Goal: Information Seeking & Learning: Find specific page/section

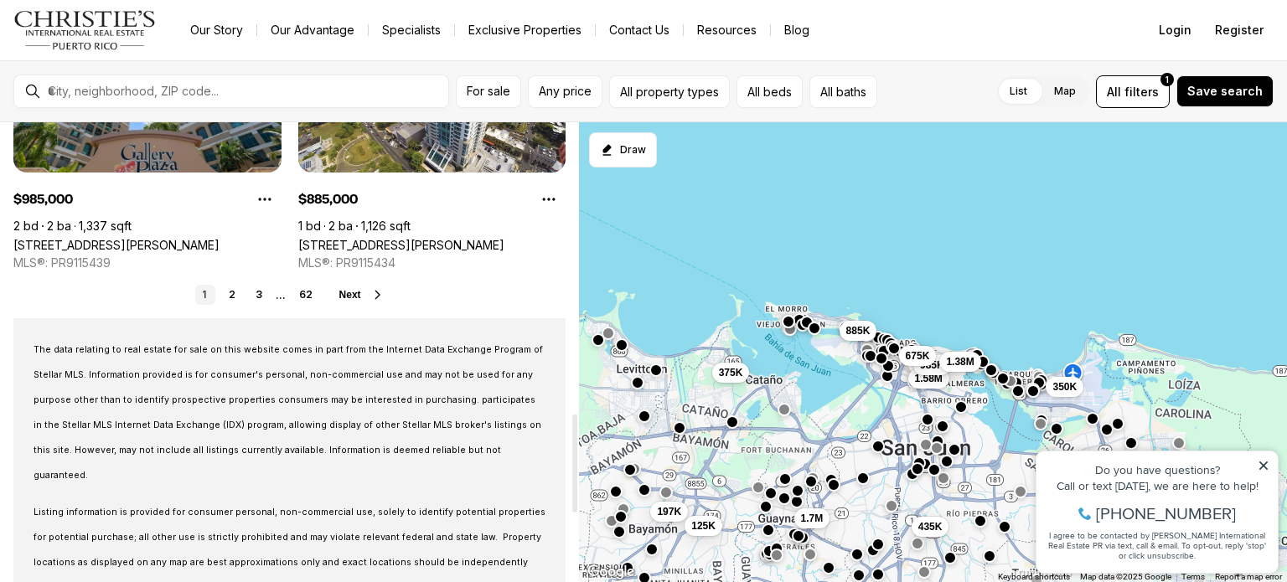
scroll to position [1508, 0]
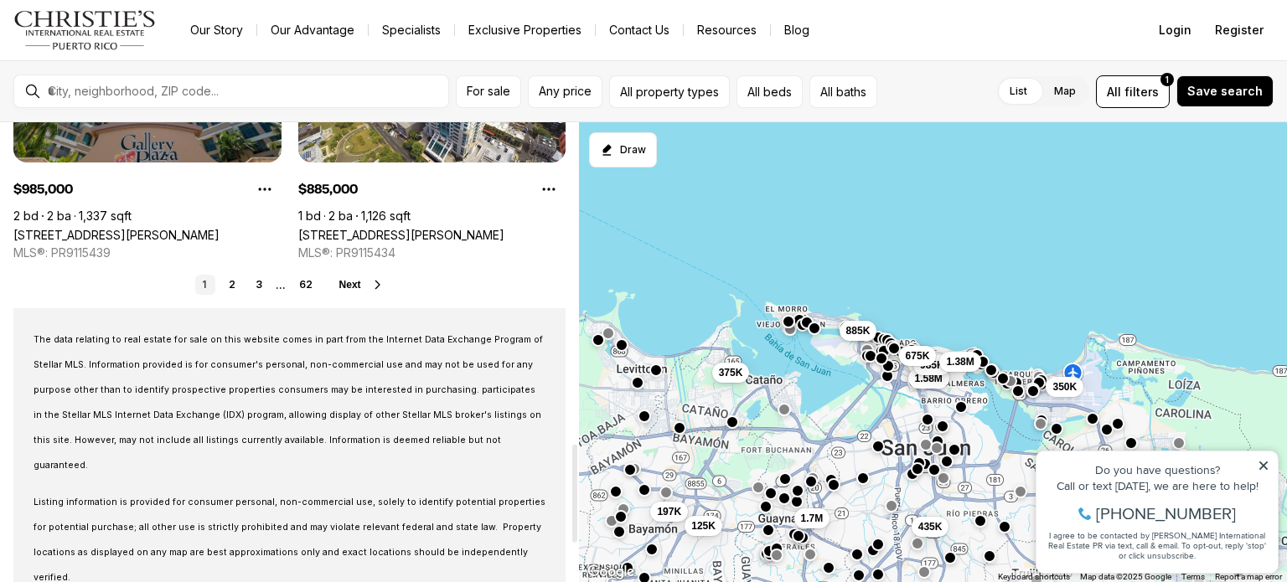
click at [379, 281] on icon at bounding box center [377, 284] width 13 height 13
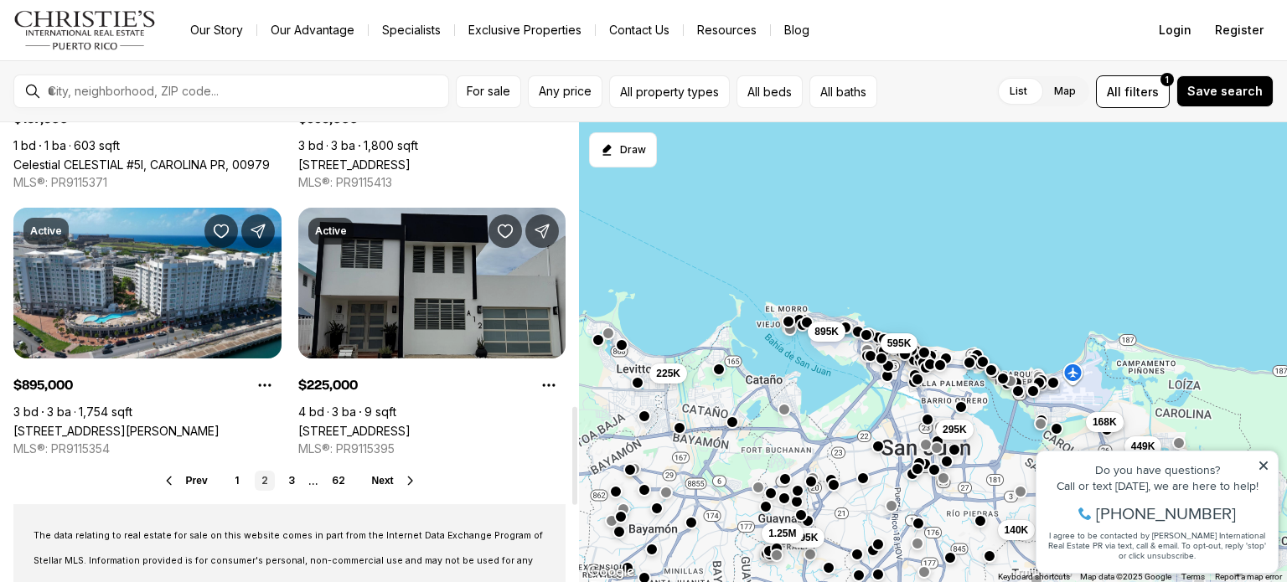
scroll to position [1340, 0]
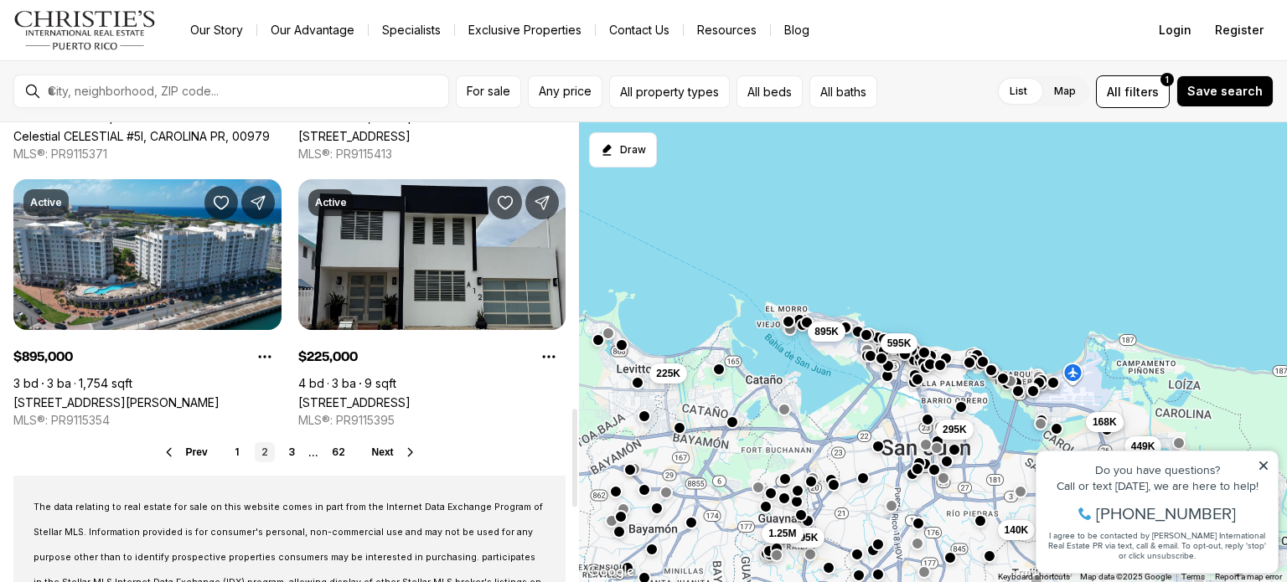
click at [404, 450] on icon at bounding box center [410, 452] width 13 height 13
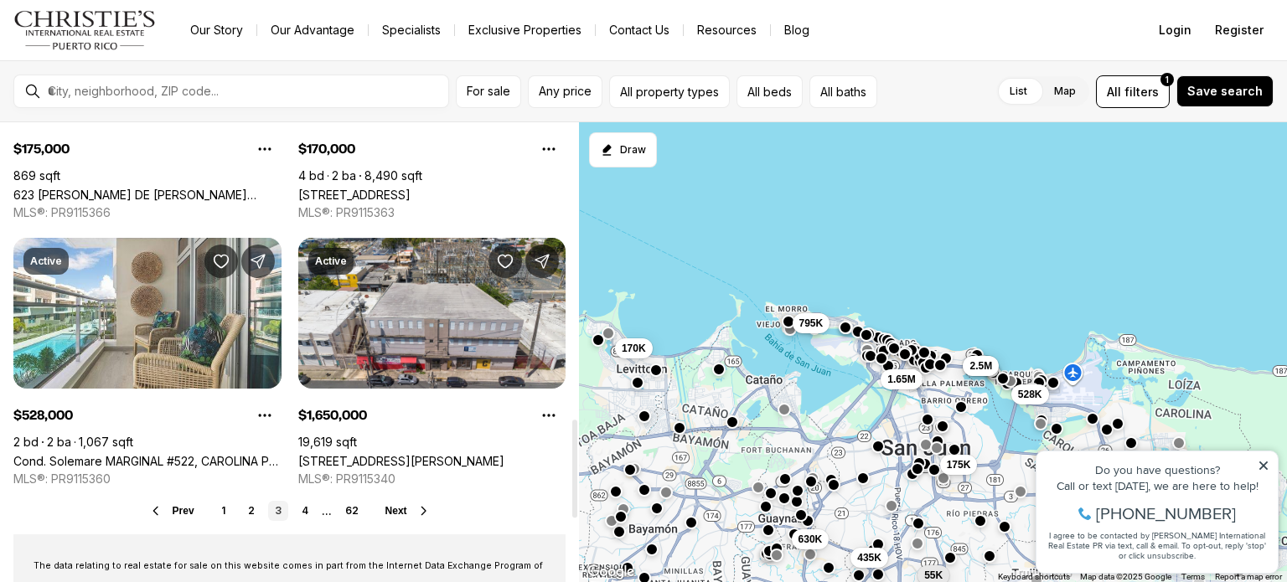
scroll to position [1424, 0]
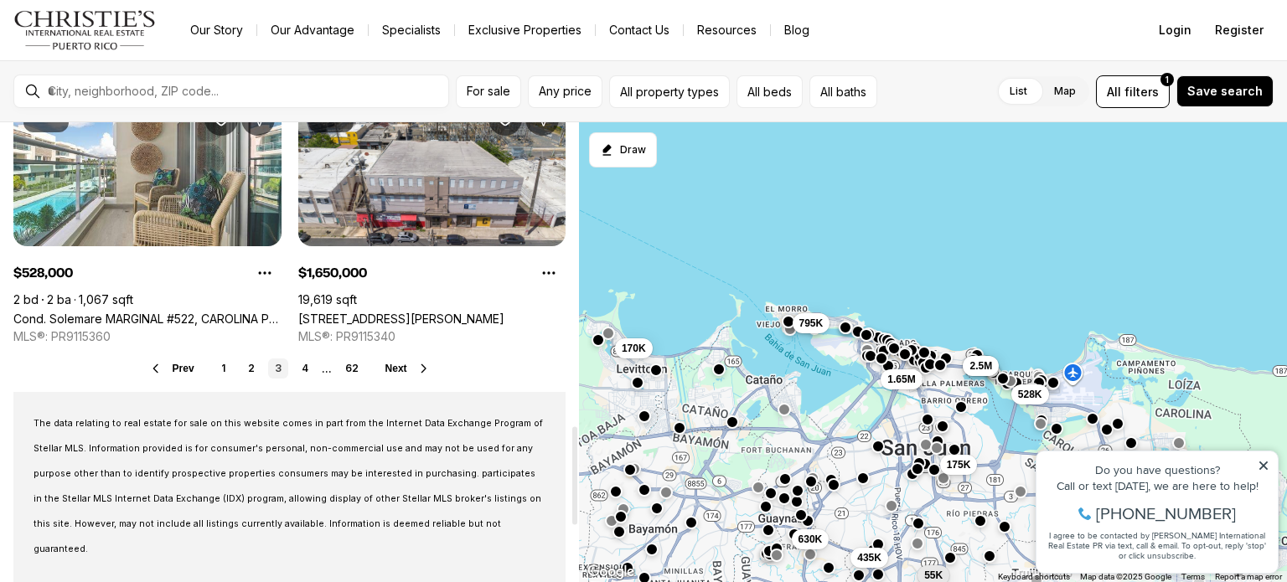
click at [411, 369] on button "Next" at bounding box center [407, 368] width 45 height 13
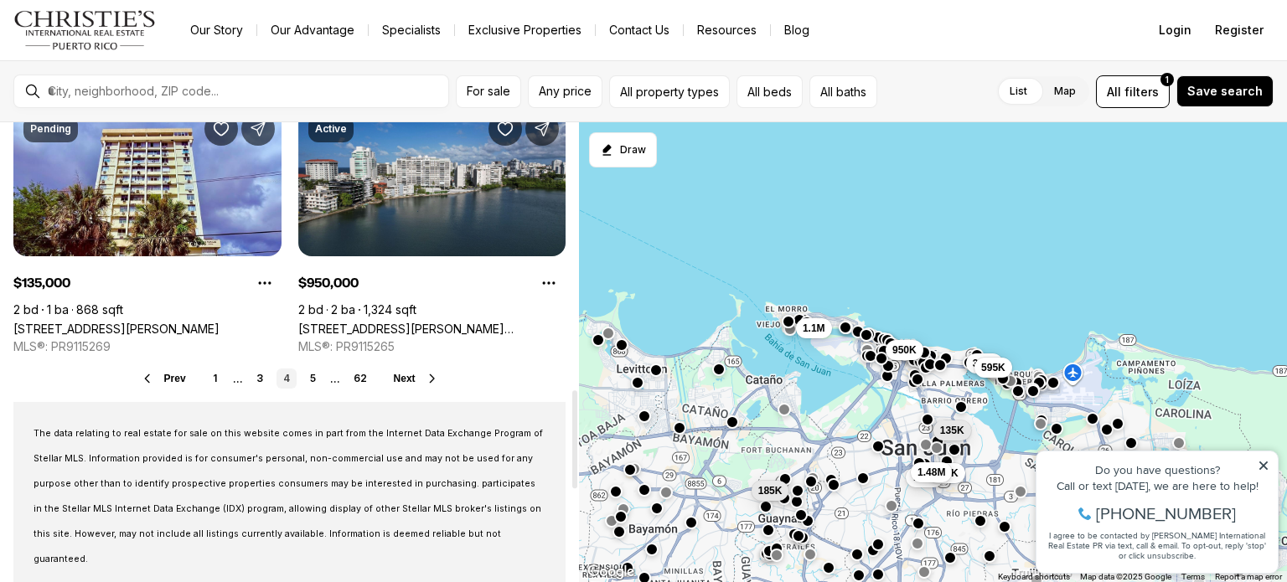
scroll to position [1424, 0]
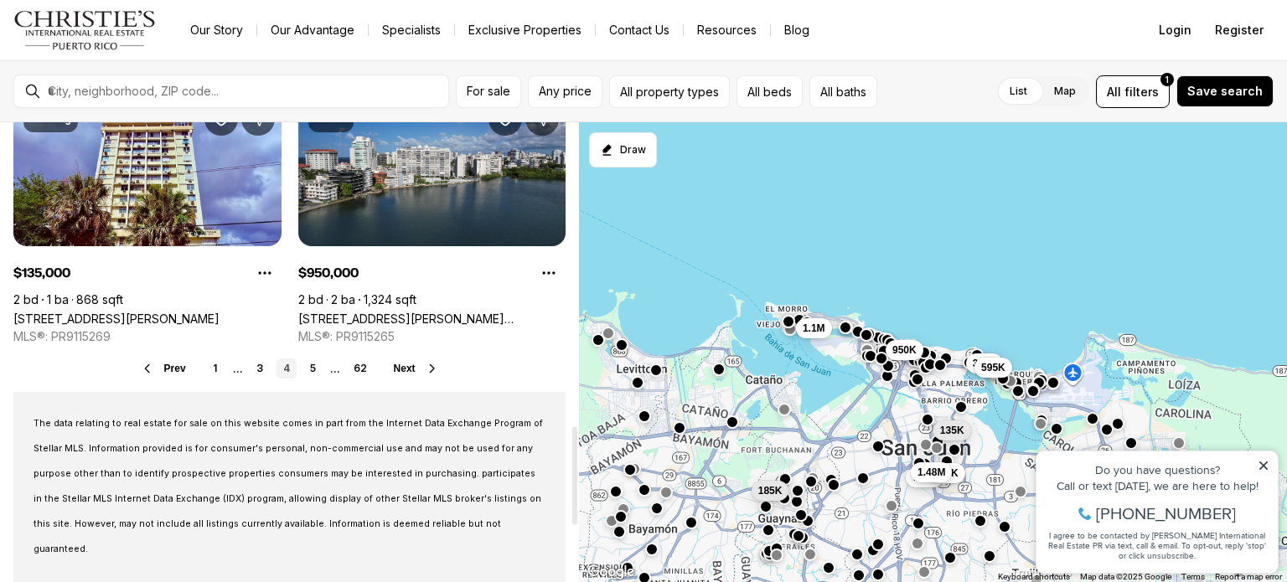
click at [412, 368] on span "Next" at bounding box center [405, 369] width 22 height 12
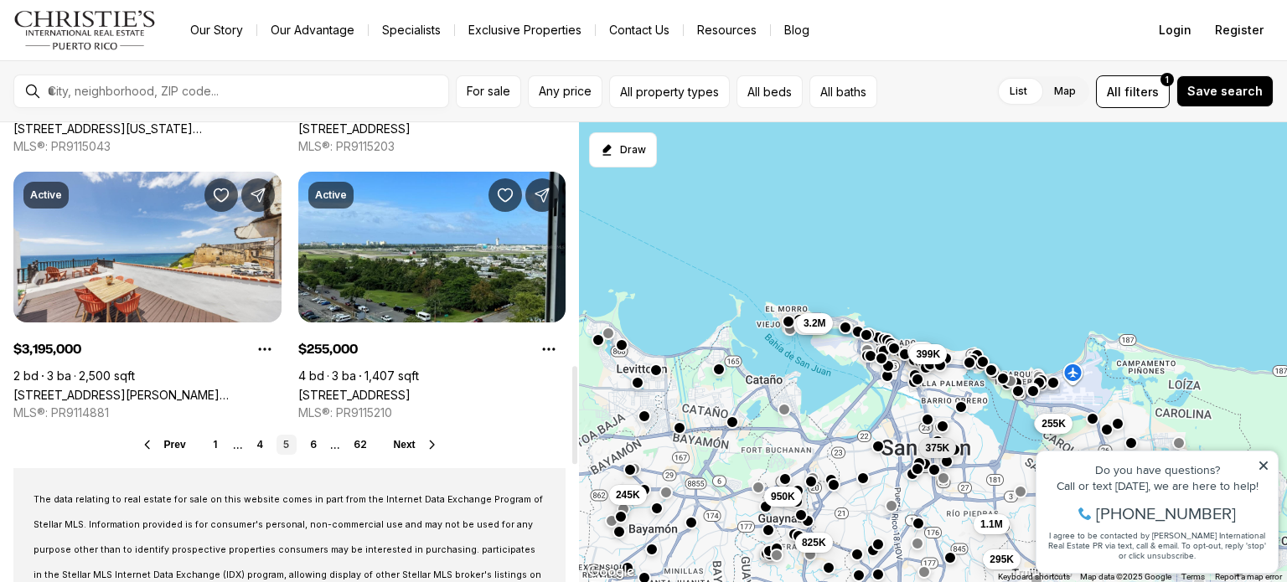
scroll to position [1424, 0]
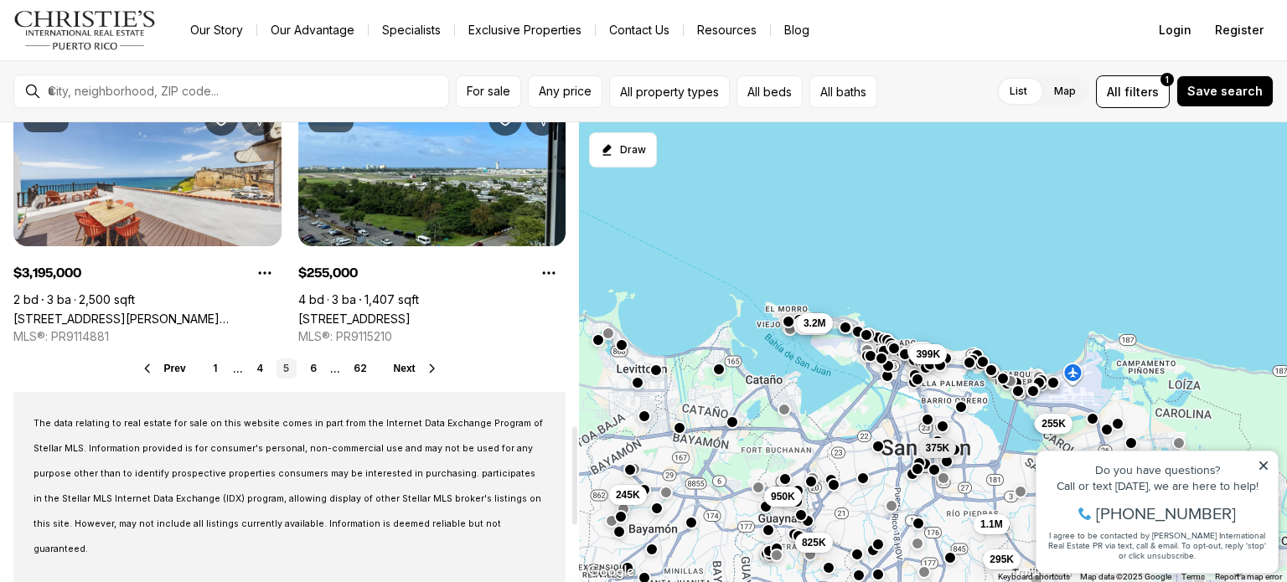
click at [415, 370] on button "Next" at bounding box center [416, 368] width 45 height 13
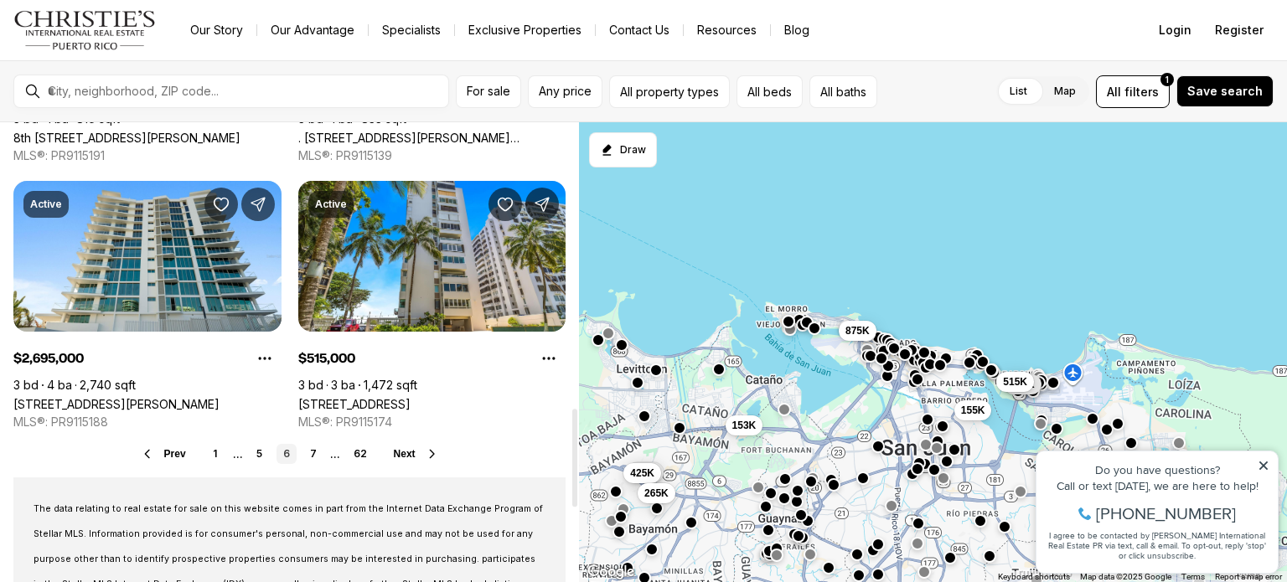
scroll to position [1340, 0]
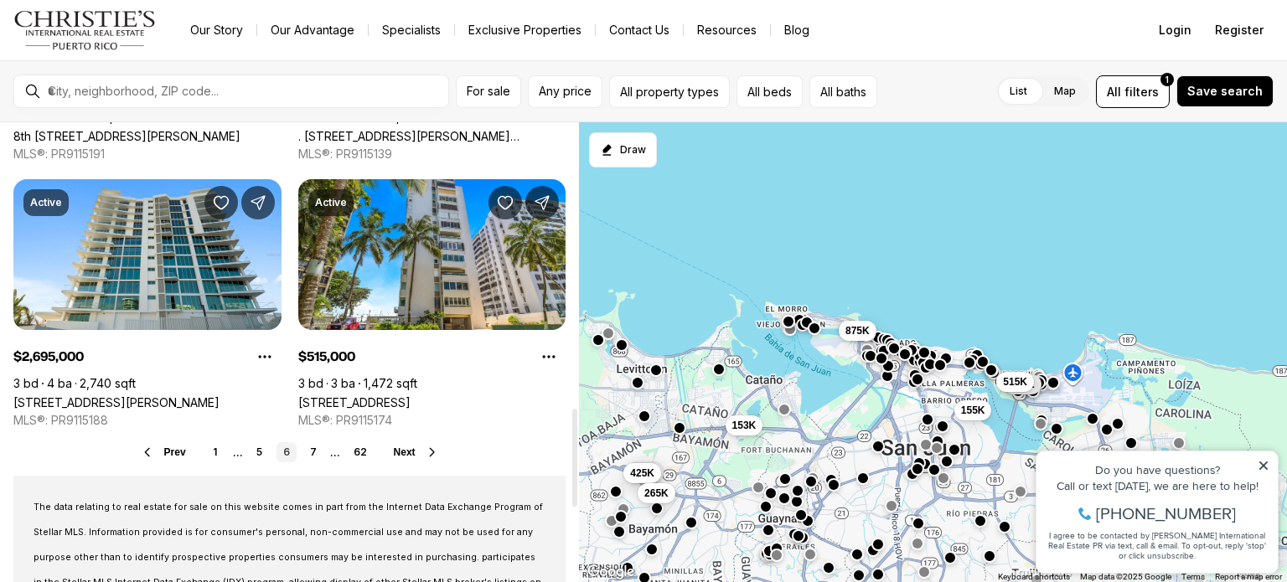
click at [411, 446] on span "Next" at bounding box center [405, 452] width 22 height 12
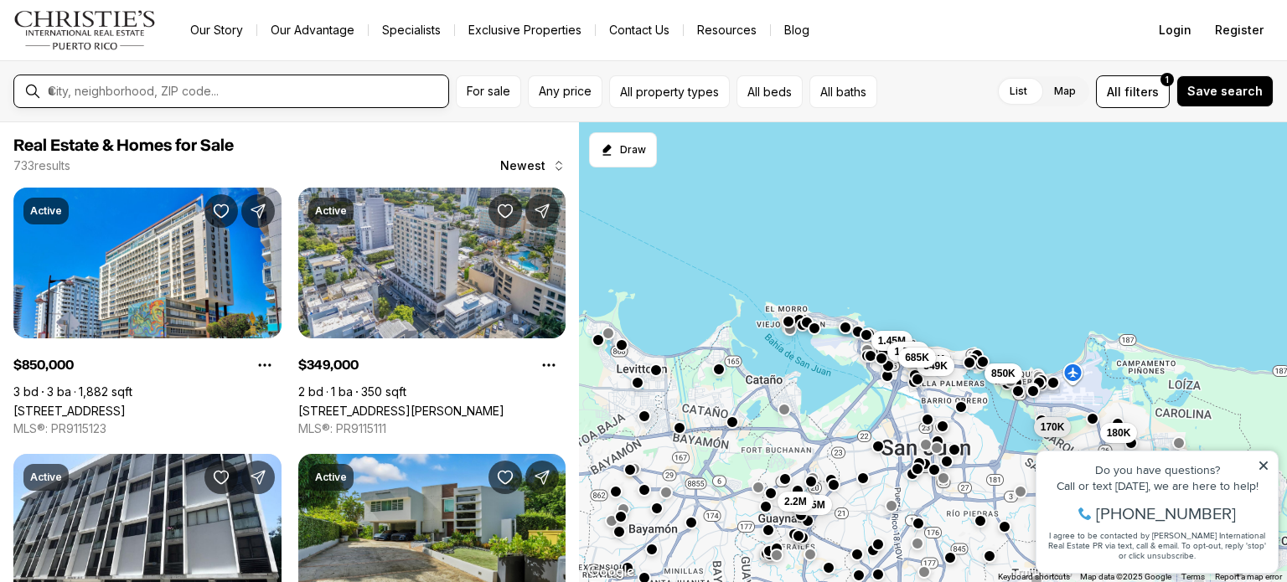
click at [272, 90] on input "text" at bounding box center [245, 91] width 394 height 15
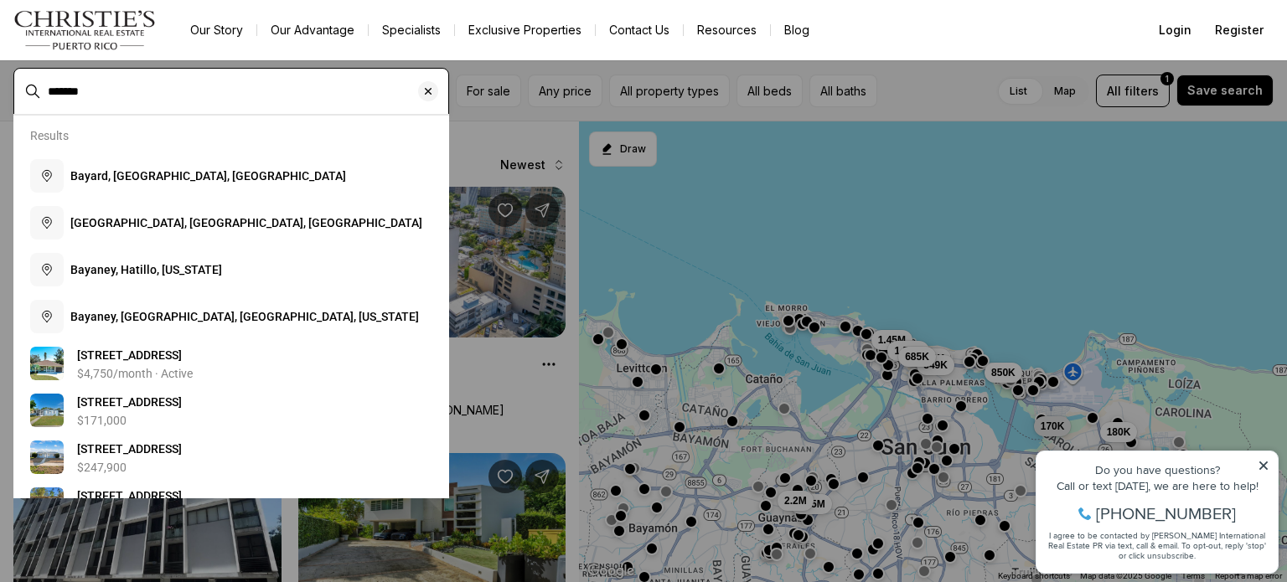
type input "*******"
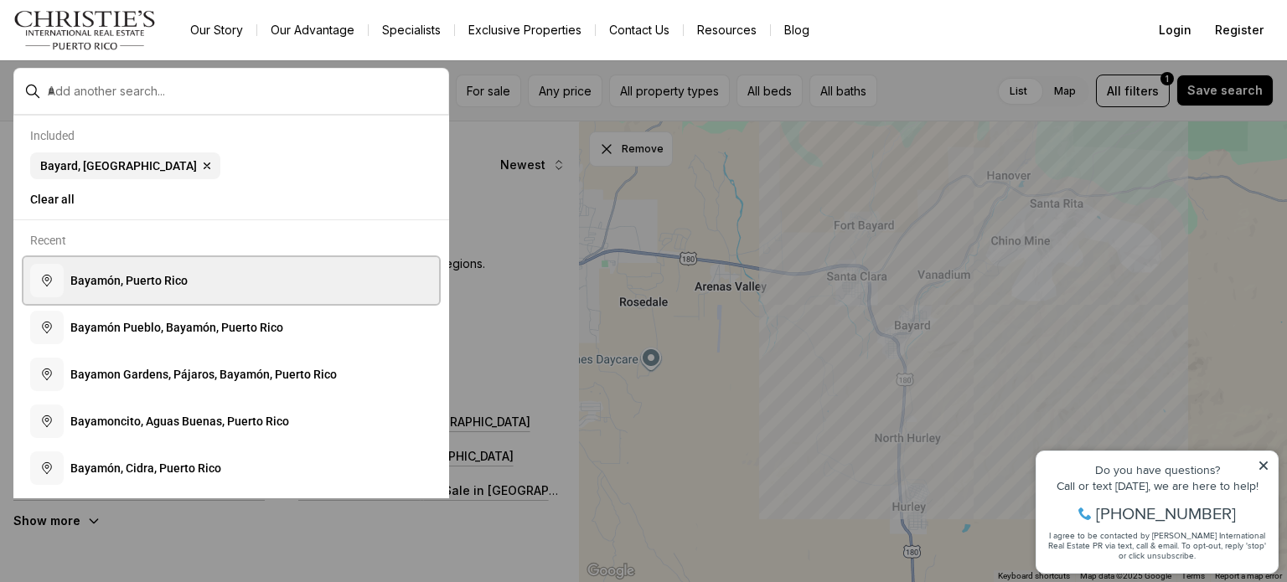
click at [168, 280] on span "B a y a m ó n , P u e r t o R i c o" at bounding box center [128, 280] width 117 height 13
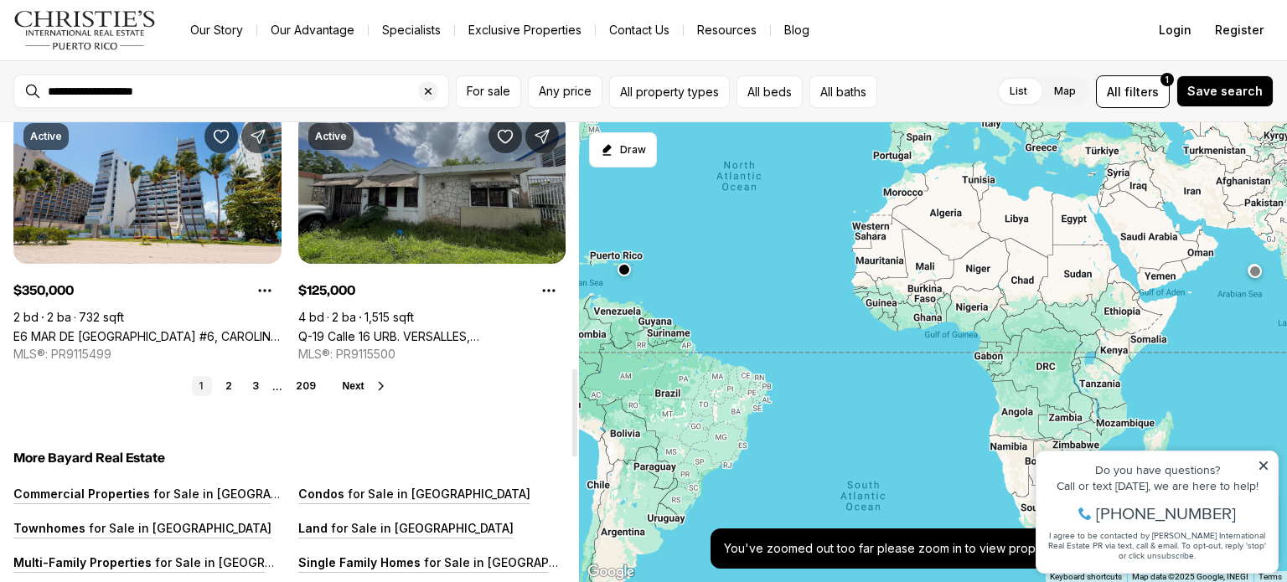
scroll to position [1424, 0]
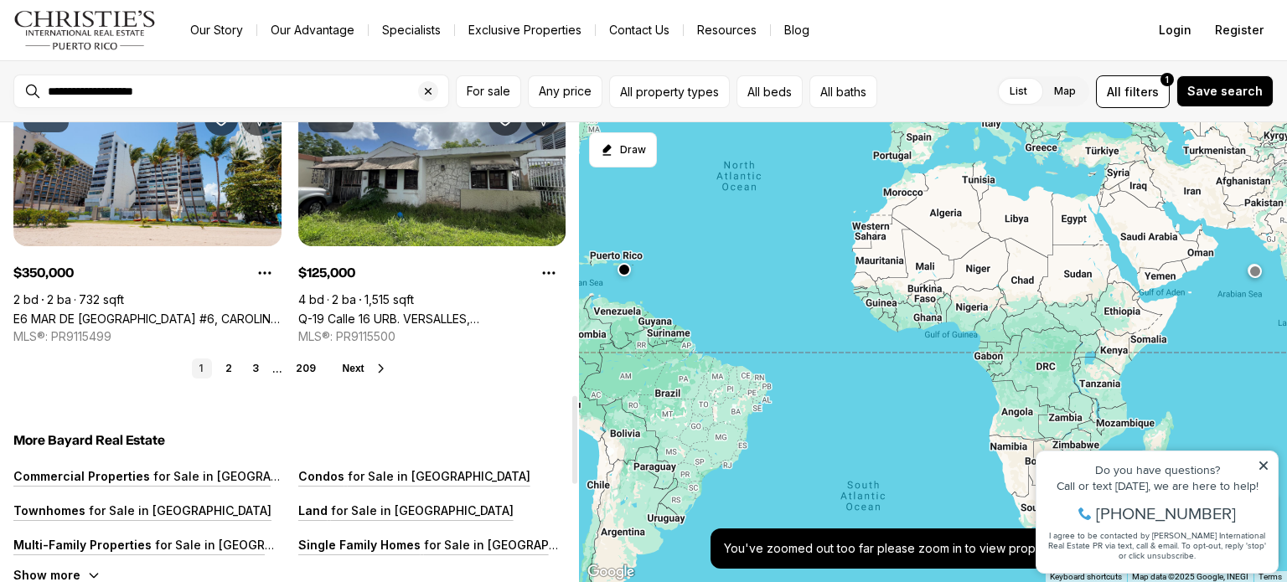
click at [372, 365] on button "Next" at bounding box center [365, 368] width 45 height 13
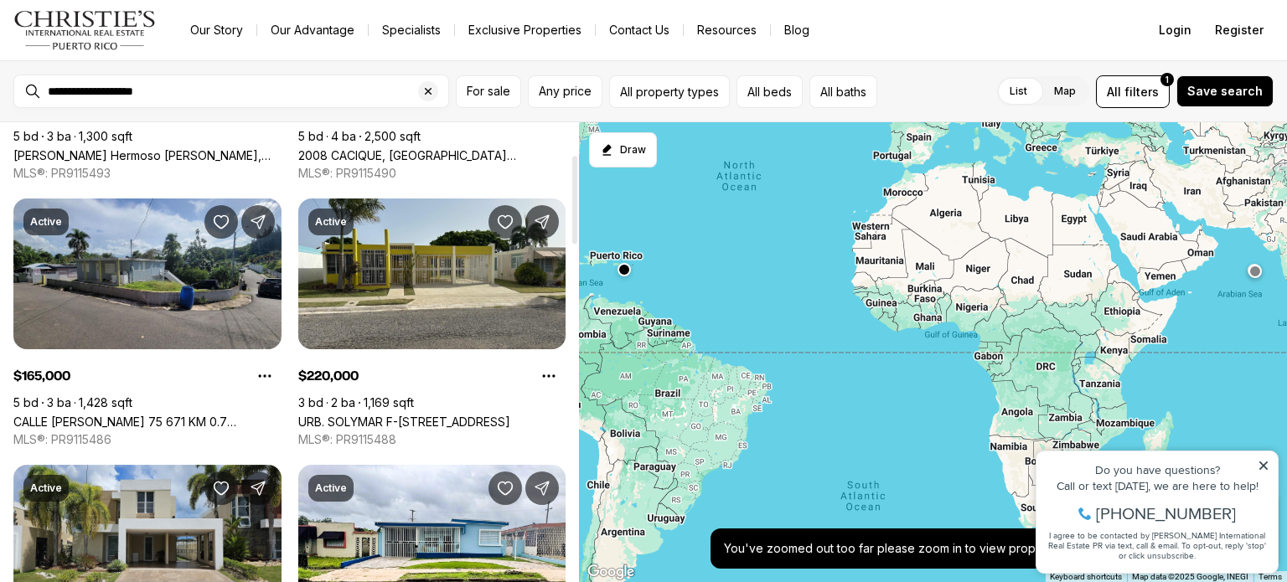
scroll to position [168, 0]
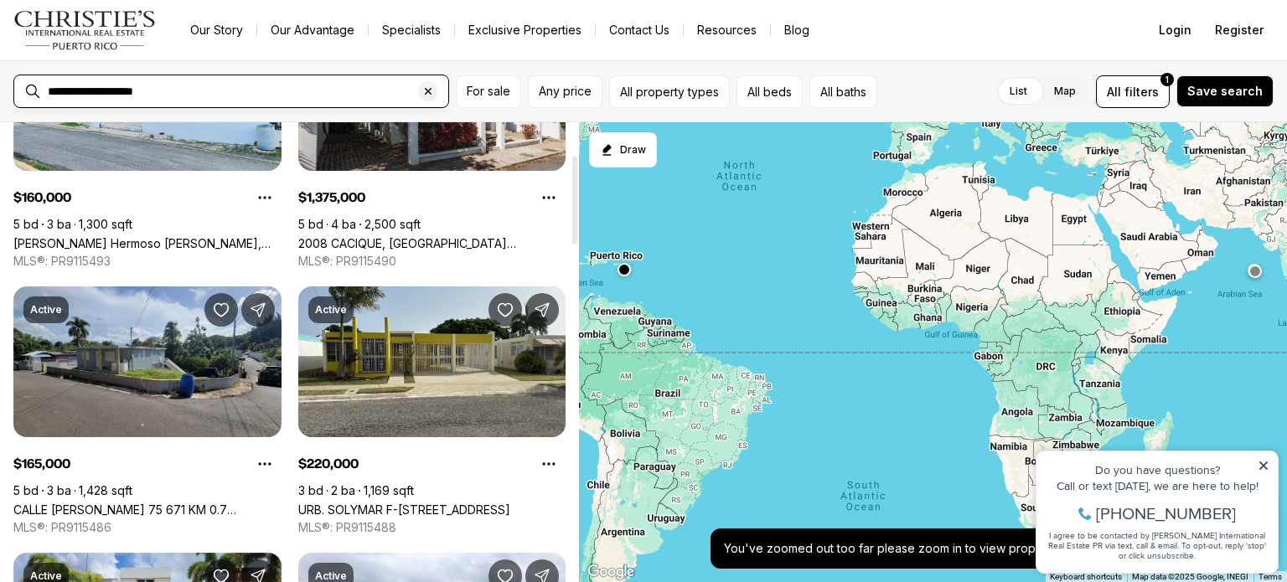
click at [218, 87] on input "**********" at bounding box center [245, 91] width 394 height 15
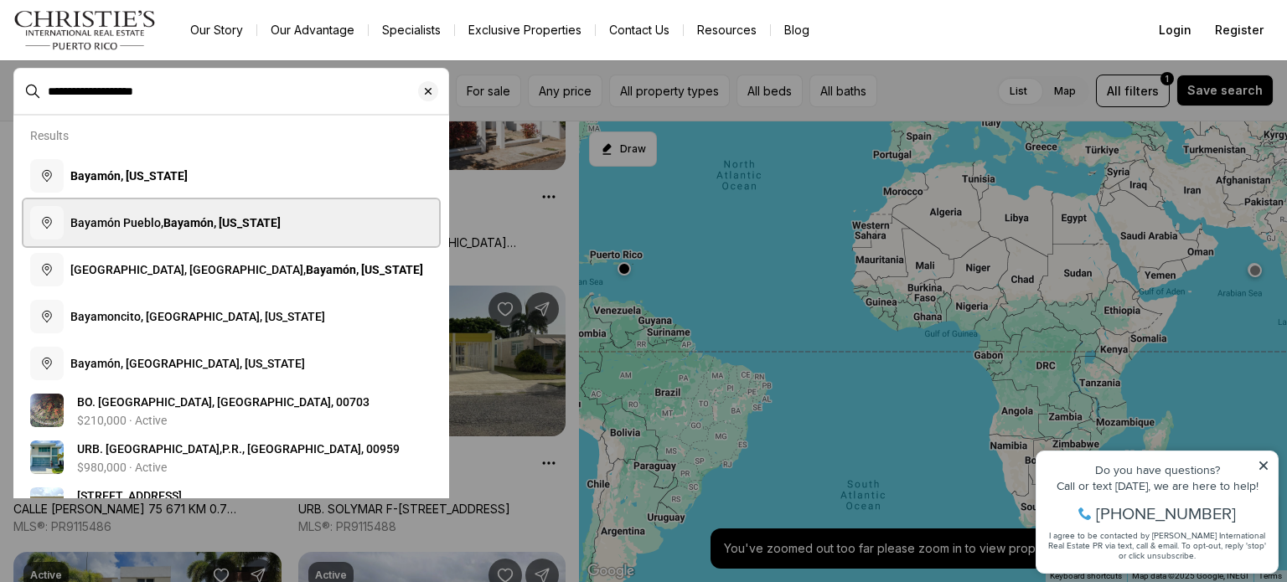
click at [187, 218] on b "Bayamón, Puerto Rico" at bounding box center [221, 222] width 117 height 13
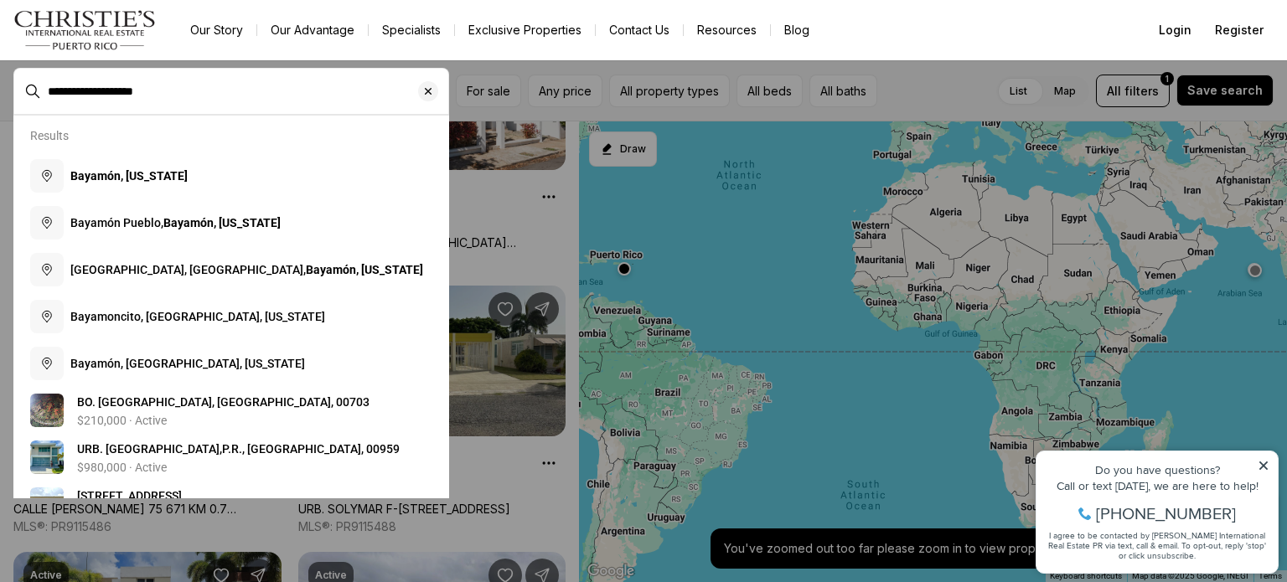
type input "**********"
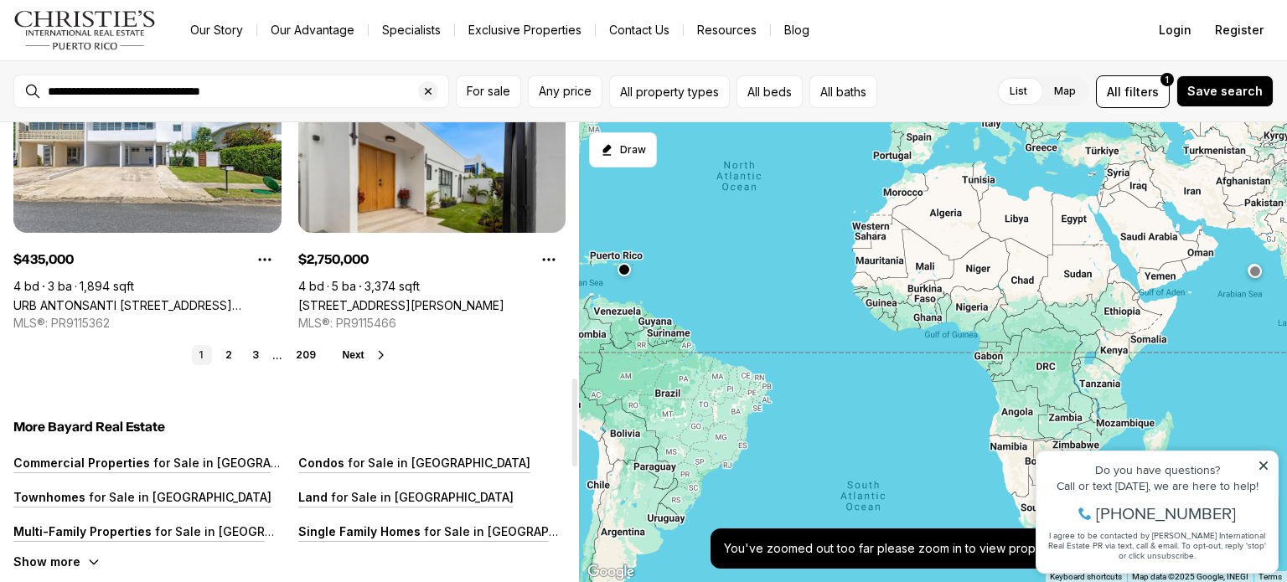
scroll to position [1508, 0]
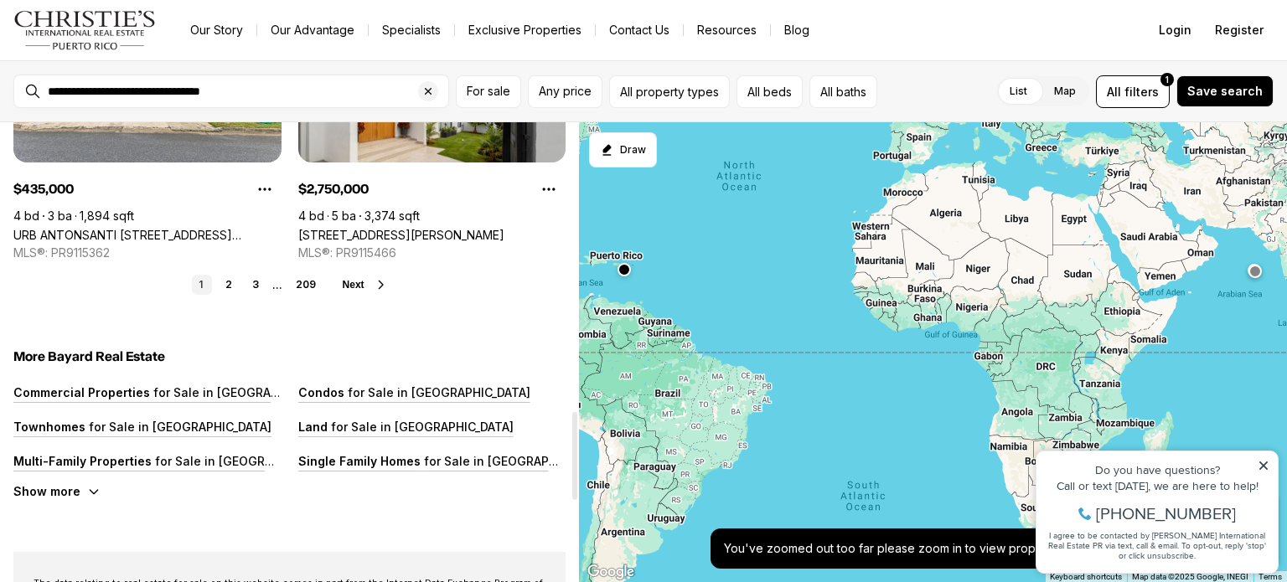
click at [370, 285] on button "Next" at bounding box center [365, 284] width 45 height 13
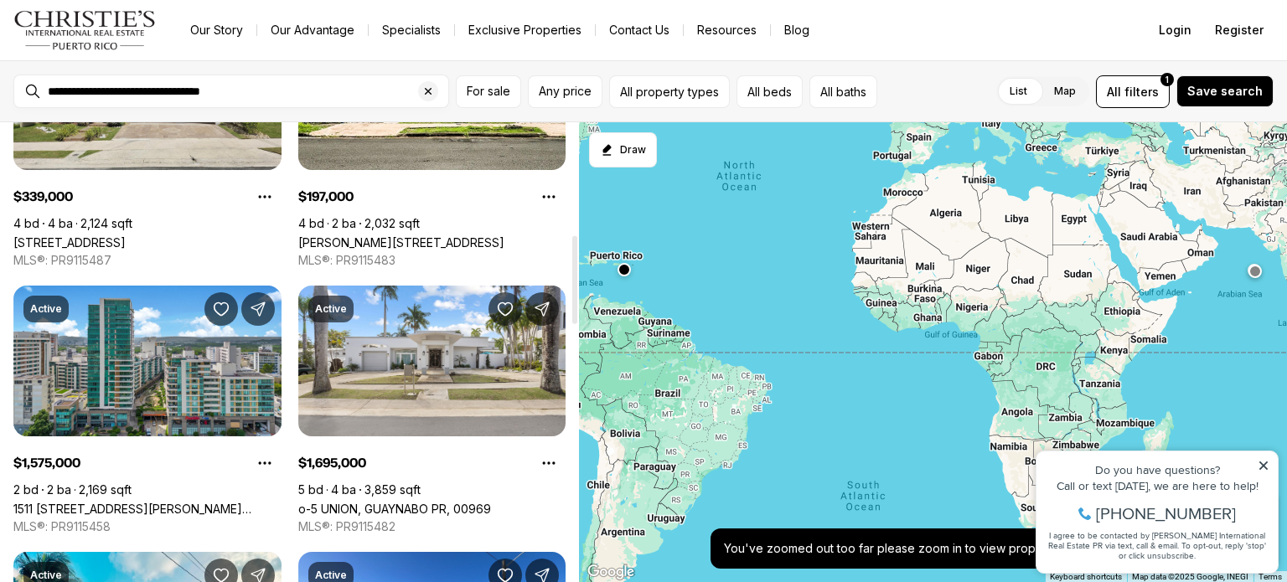
scroll to position [586, 0]
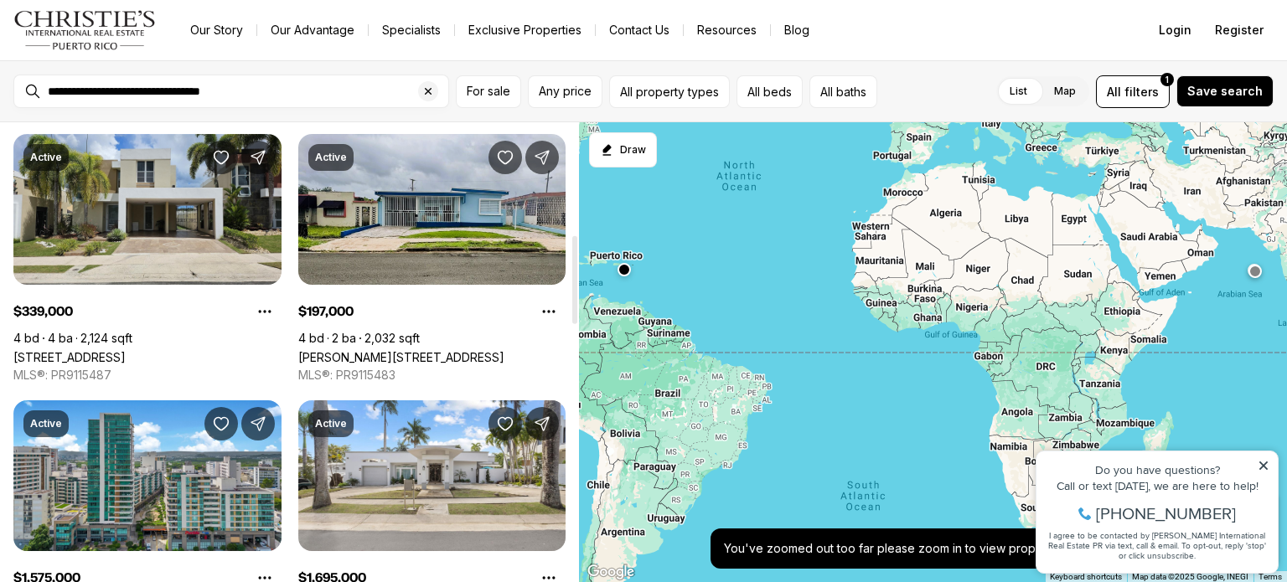
click at [440, 350] on link "[PERSON_NAME][STREET_ADDRESS]" at bounding box center [401, 357] width 206 height 14
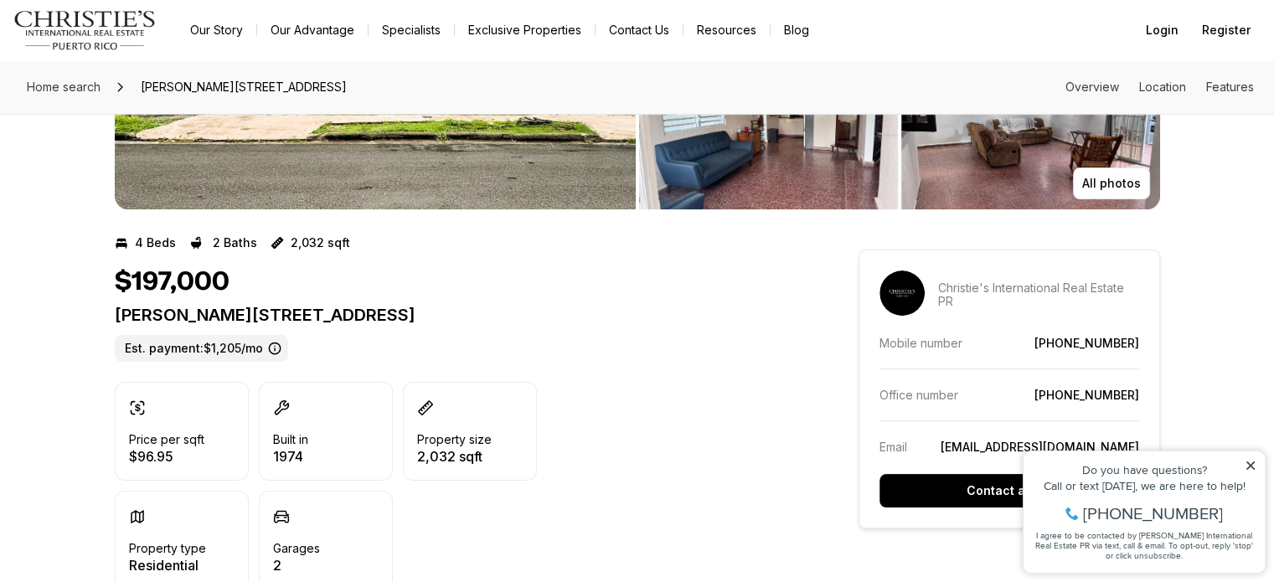
scroll to position [251, 0]
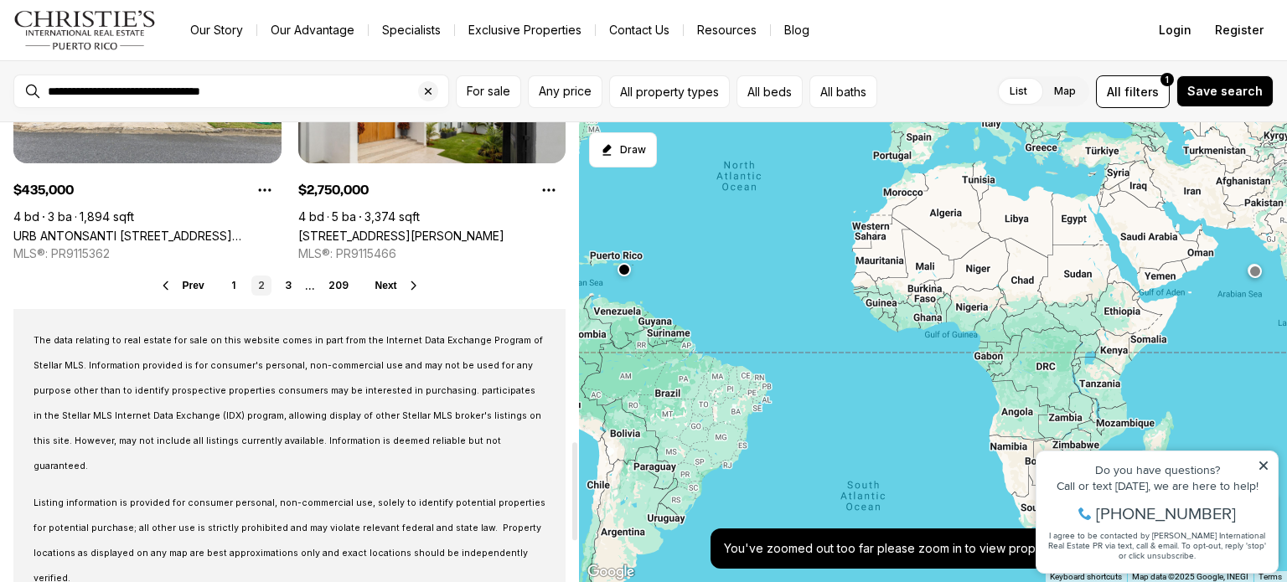
scroll to position [1508, 0]
click at [390, 286] on span "Next" at bounding box center [386, 285] width 22 height 12
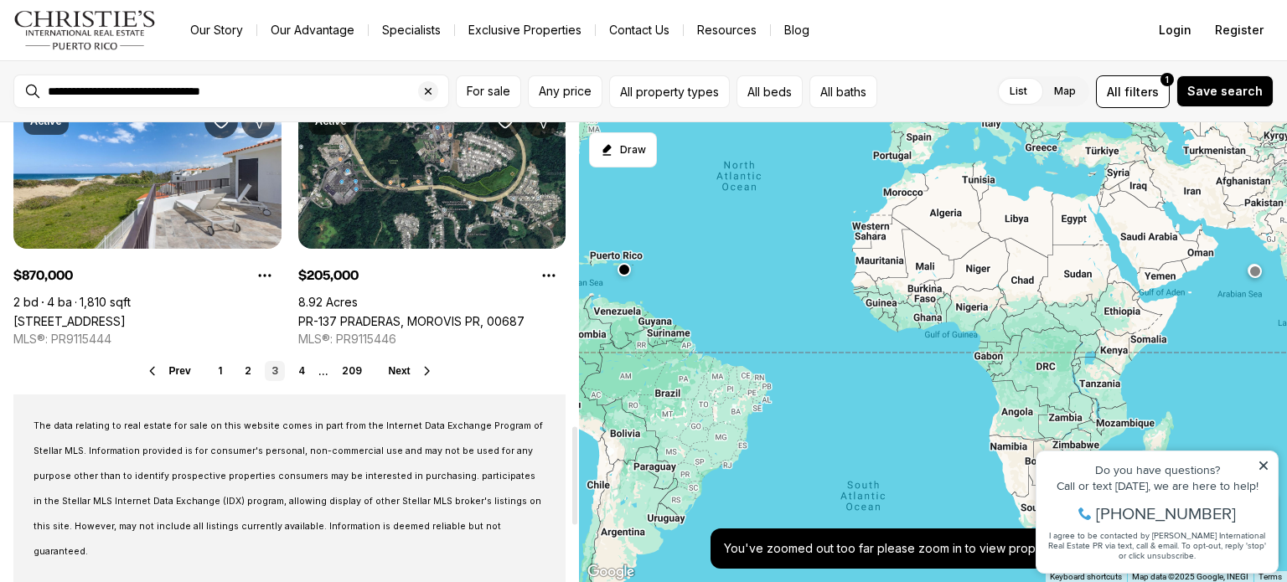
scroll to position [1424, 0]
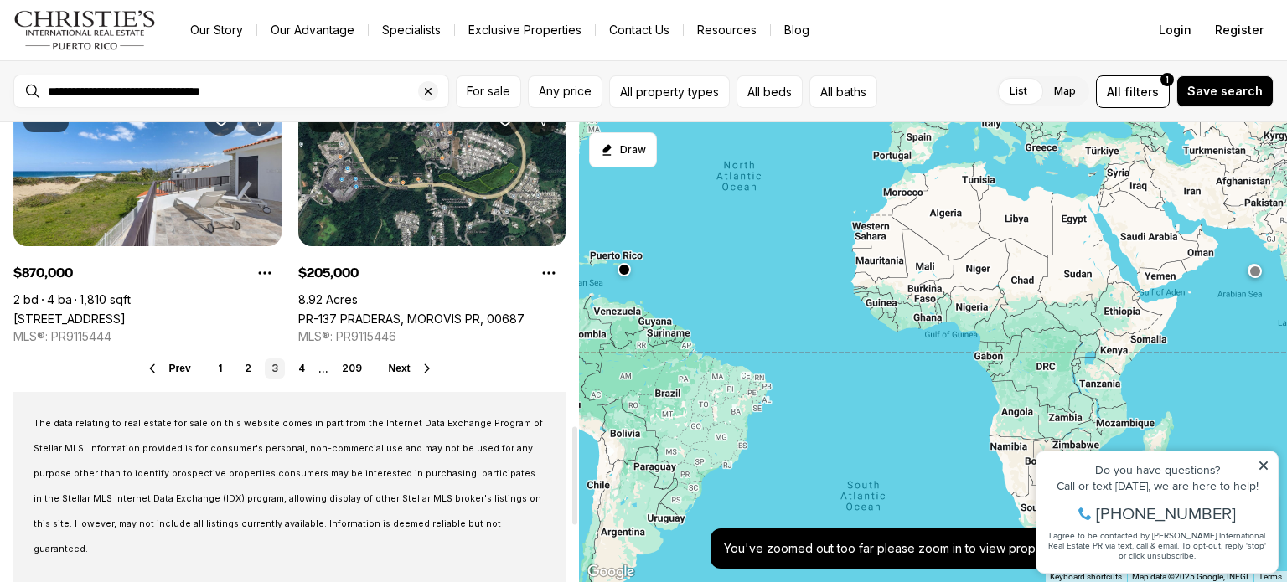
click at [401, 368] on span "Next" at bounding box center [400, 369] width 22 height 12
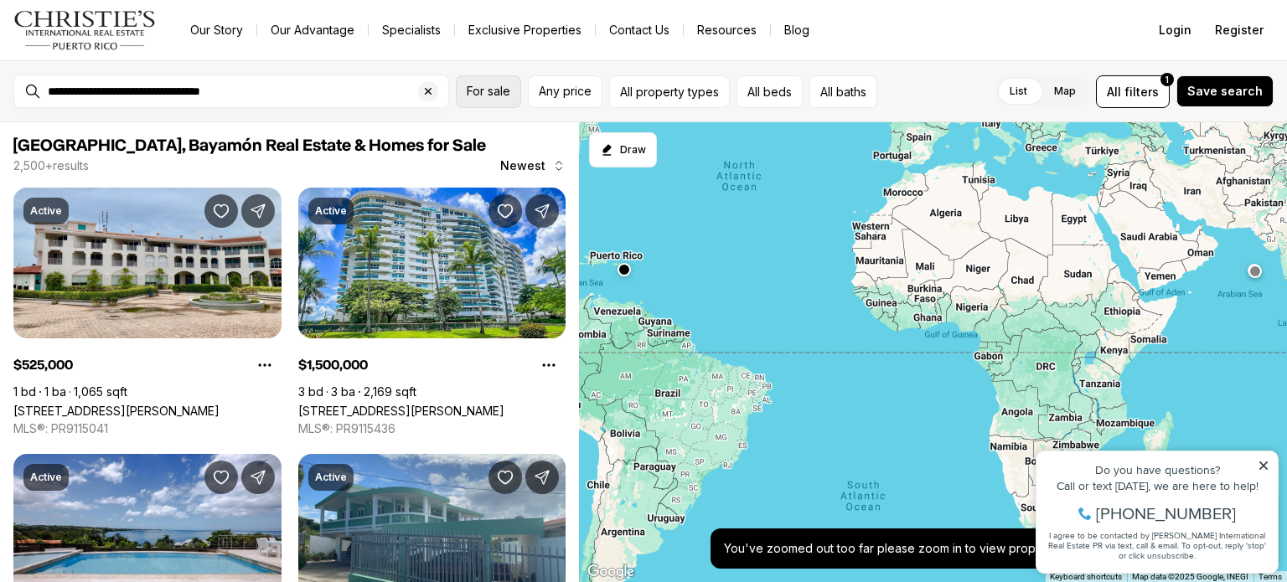
click at [509, 94] on span "For sale" at bounding box center [489, 91] width 44 height 13
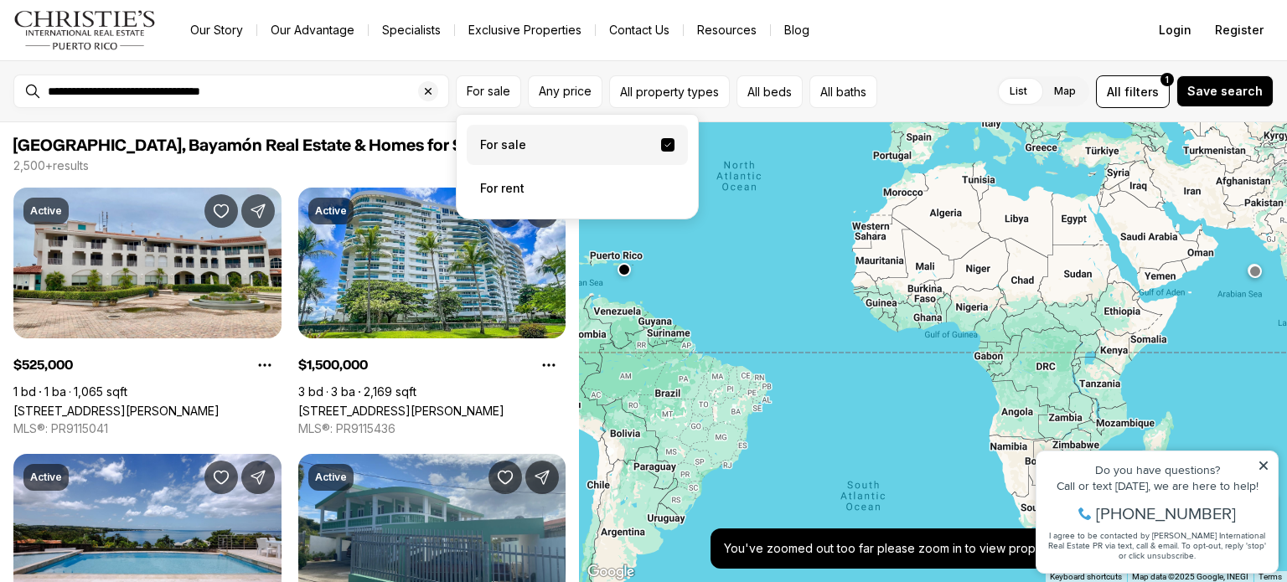
click at [536, 142] on label "For sale" at bounding box center [577, 145] width 221 height 40
click at [661, 142] on button "For sale" at bounding box center [667, 144] width 13 height 13
